Goal: Use online tool/utility

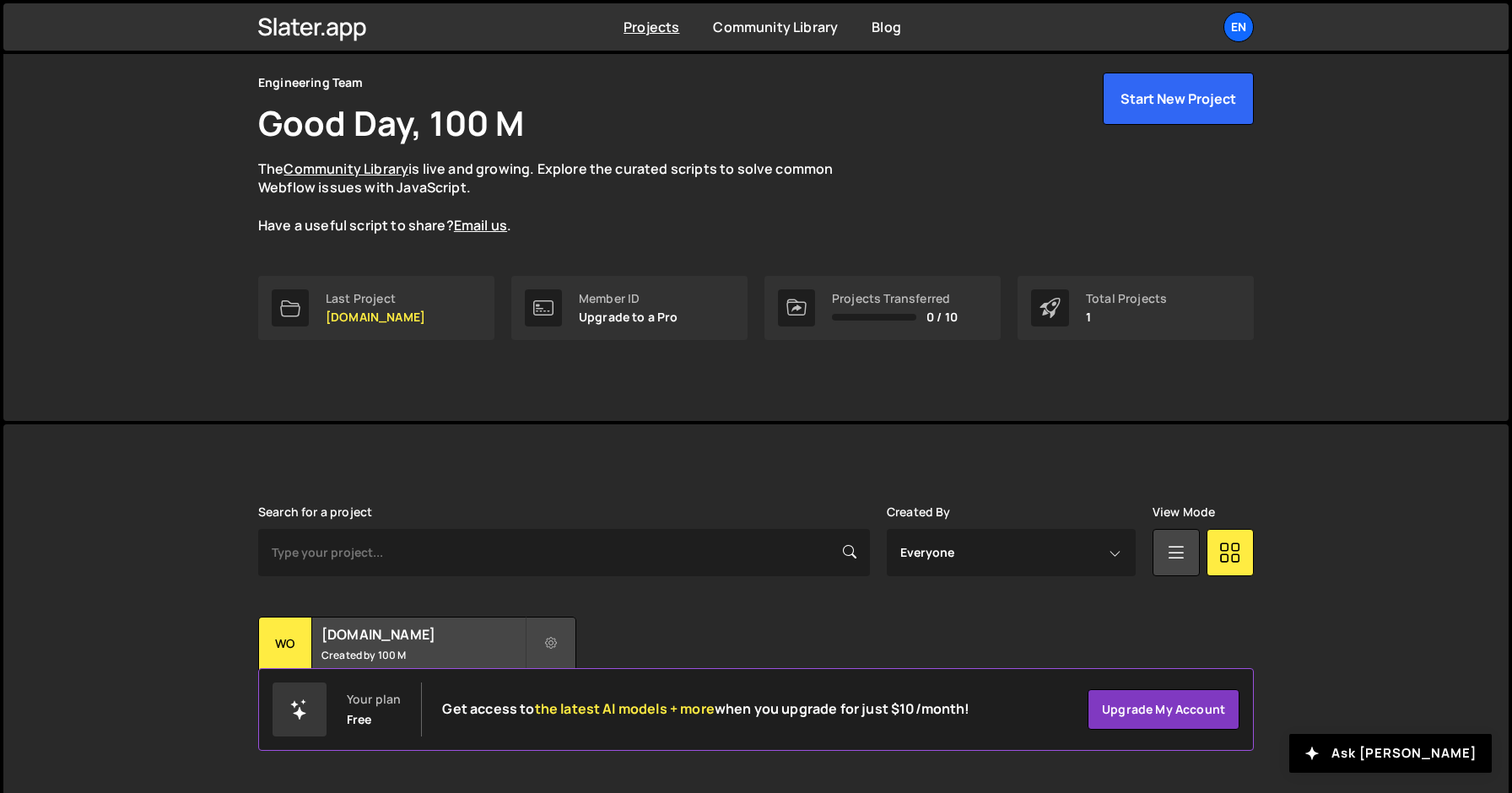
scroll to position [75, 0]
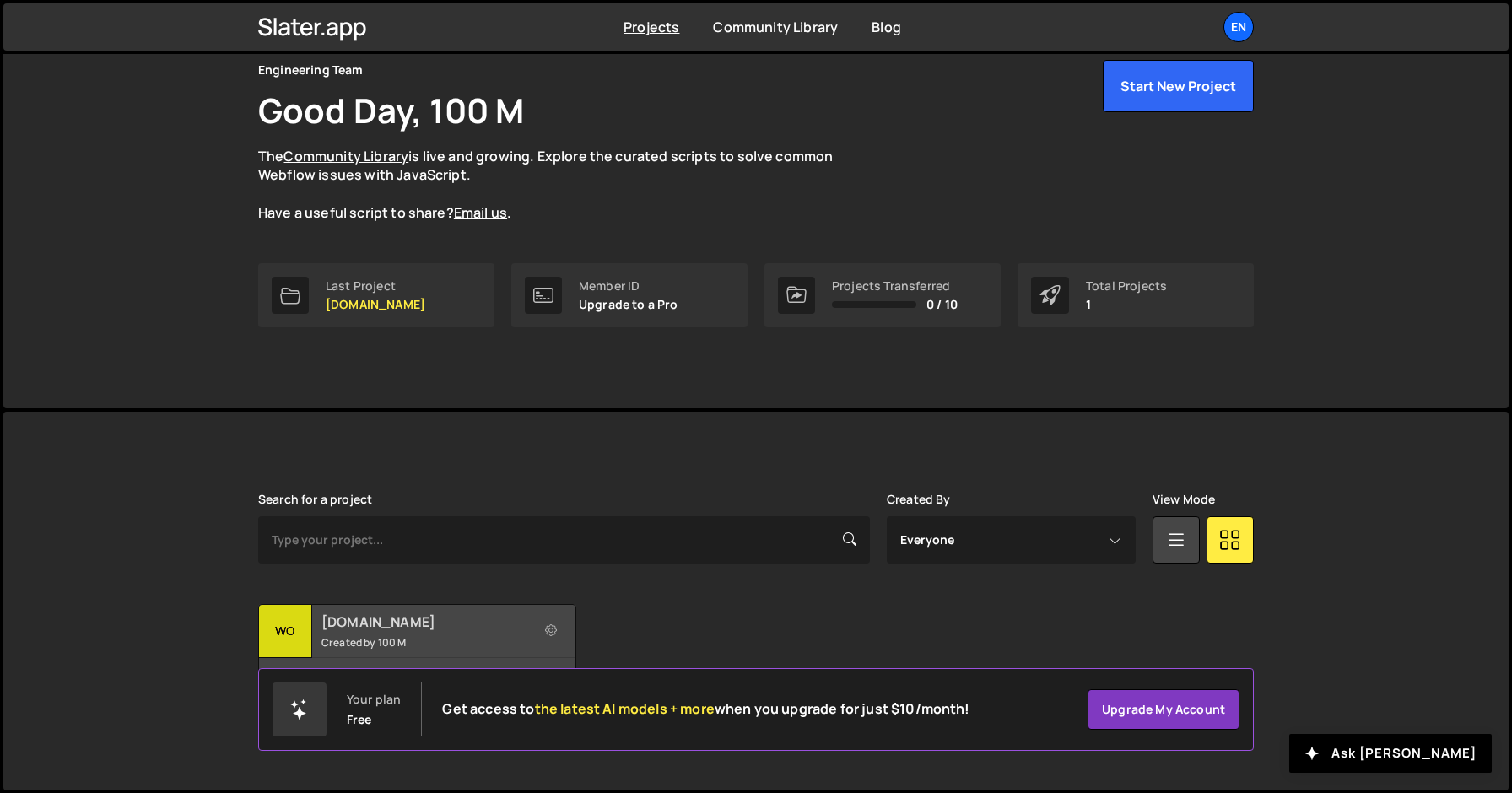
click at [364, 635] on small "Created by 100 M" at bounding box center [423, 643] width 203 height 14
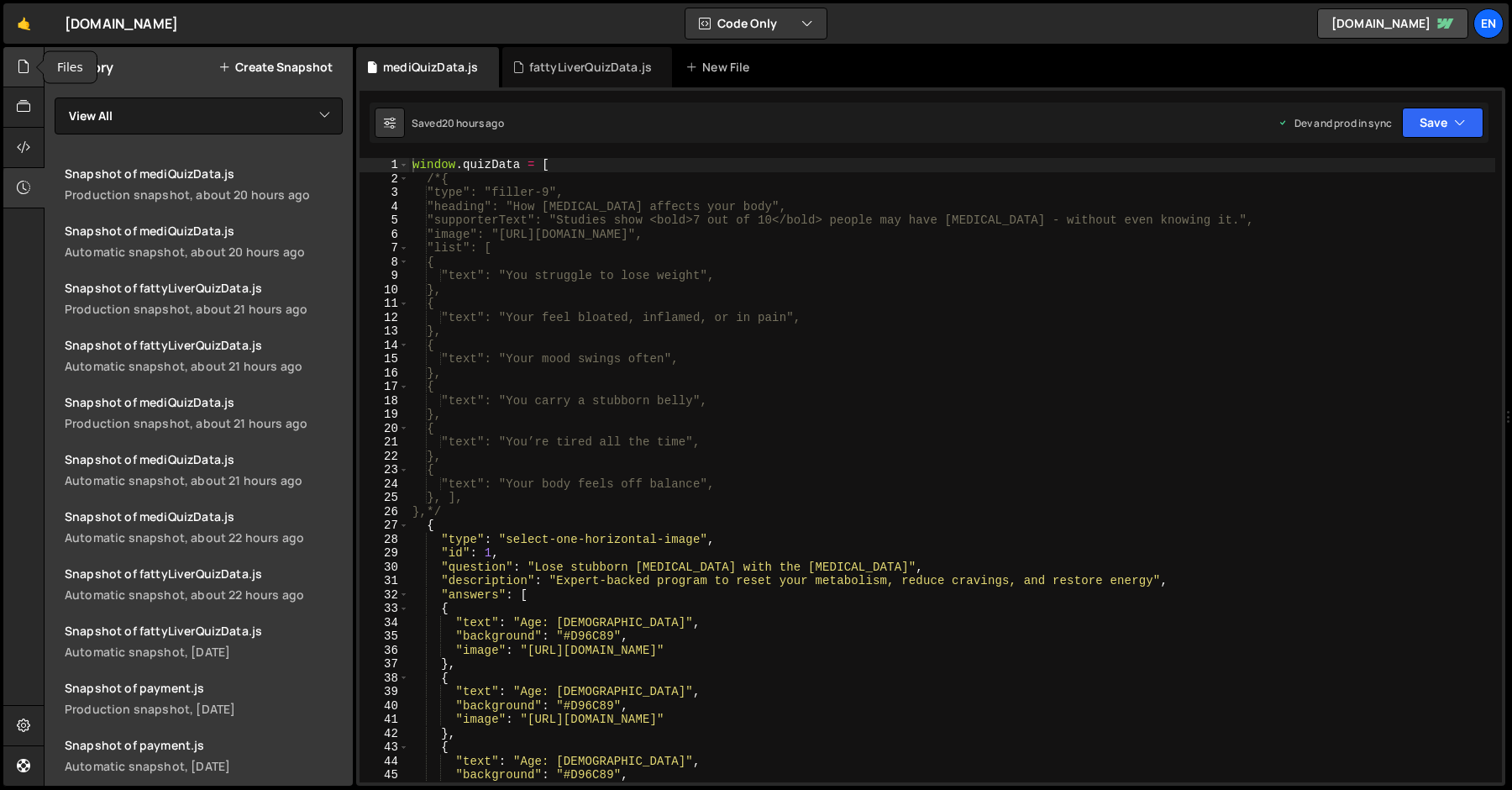
click at [21, 64] on icon at bounding box center [23, 66] width 13 height 19
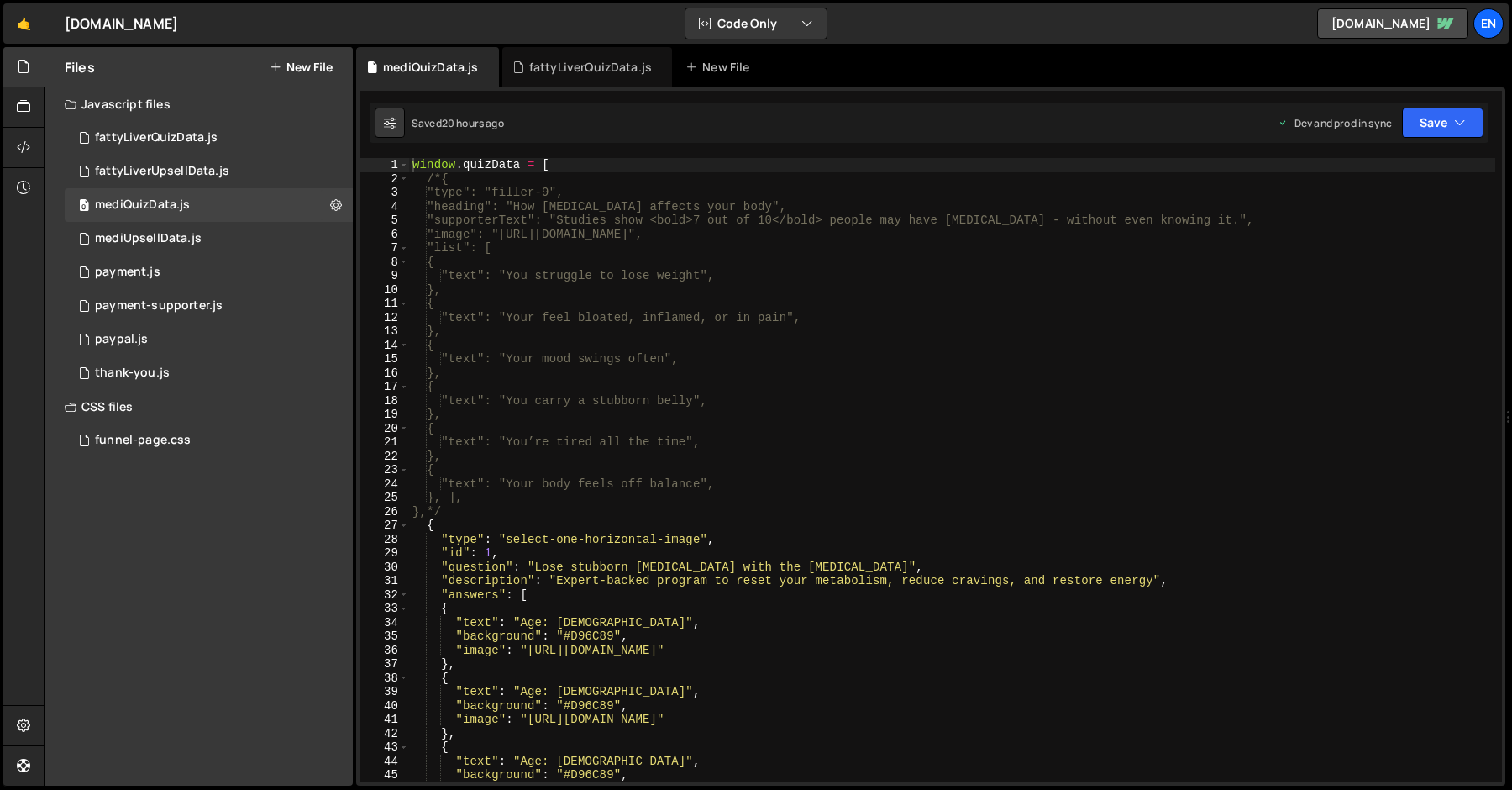
type textarea "{"
click at [502, 348] on div "window . quizData = [ /*{ "type": "filler-9", "heading": "How [MEDICAL_DATA] af…" at bounding box center [952, 483] width 1086 height 652
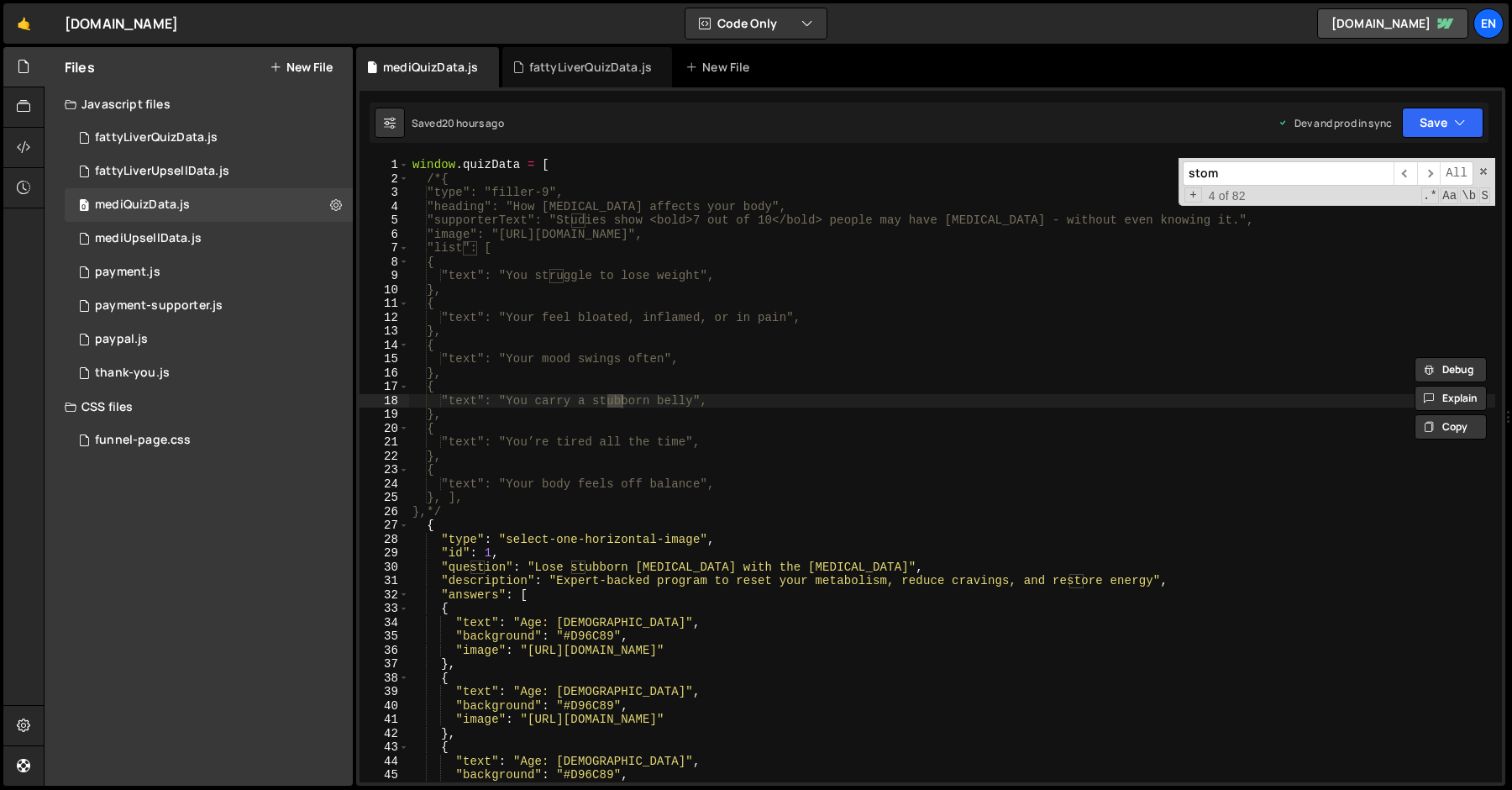
scroll to position [1628, 0]
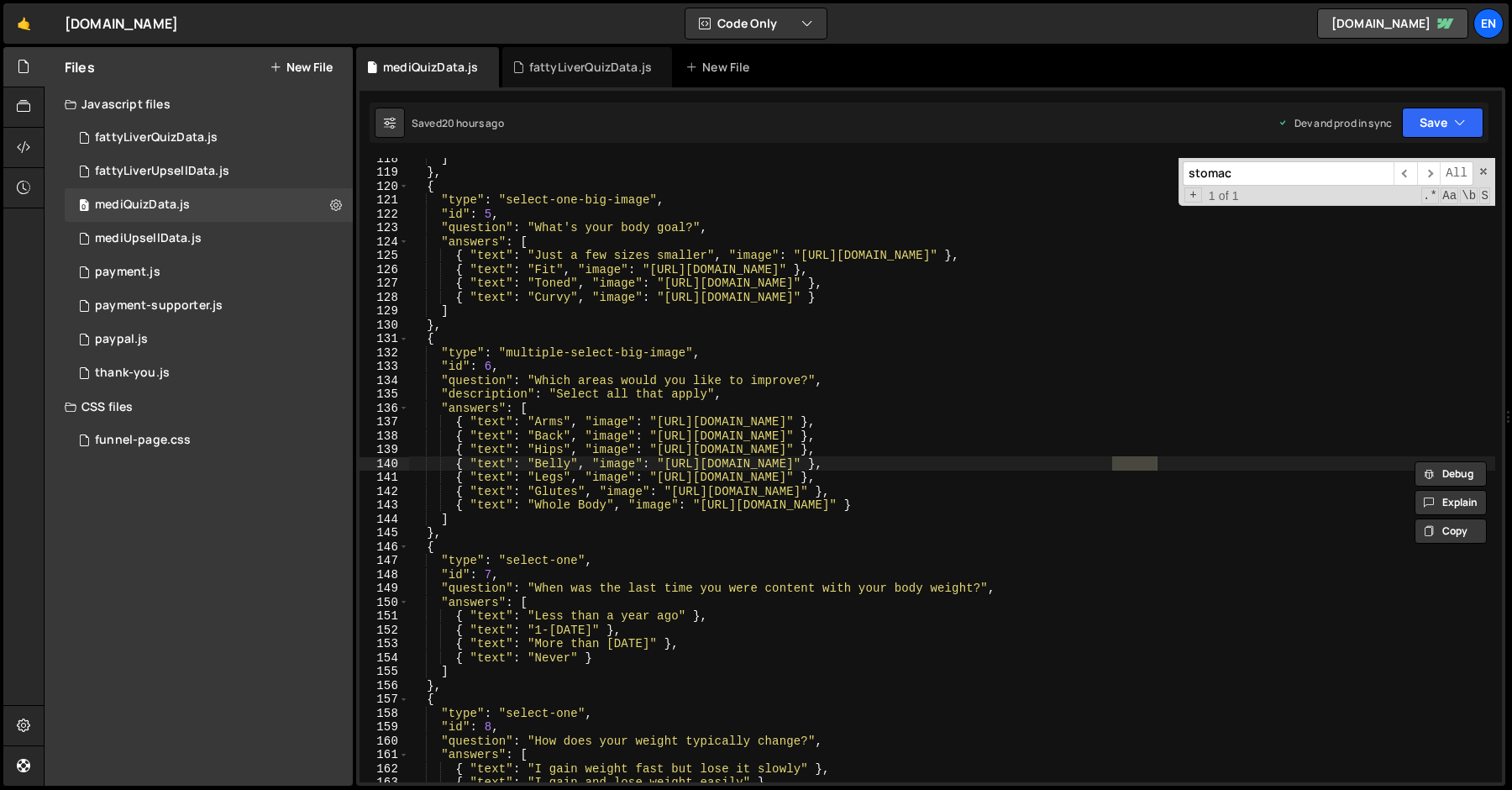
type input "stomac"
type textarea ""type": "multiple-select-big-image","
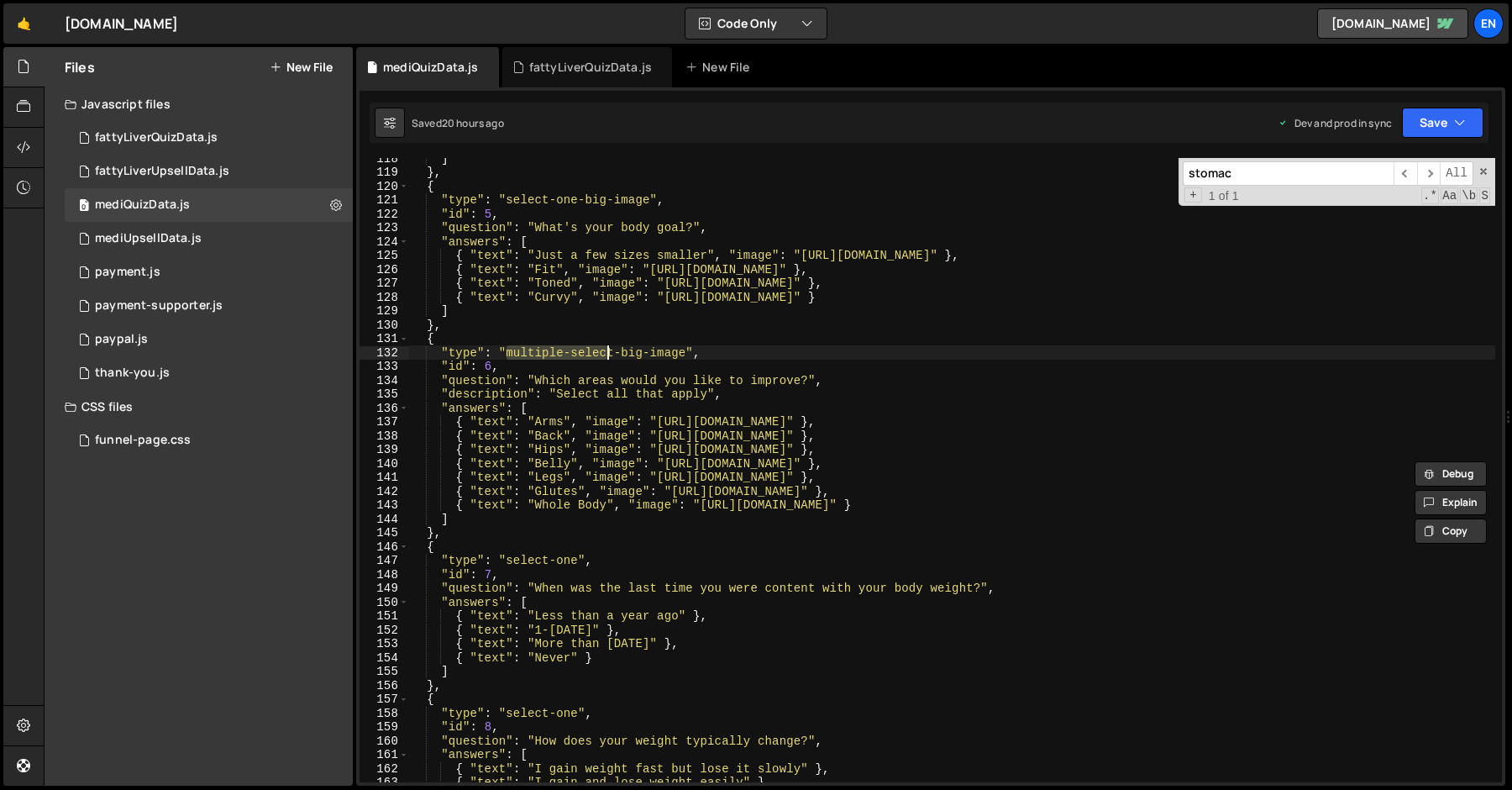
drag, startPoint x: 505, startPoint y: 354, endPoint x: 612, endPoint y: 352, distance: 107.0
click at [612, 352] on div "] } , { "type" : "select-one-big-image" , "id" : 5 , "question" : "What's your …" at bounding box center [952, 477] width 1086 height 652
